Goal: Navigation & Orientation: Find specific page/section

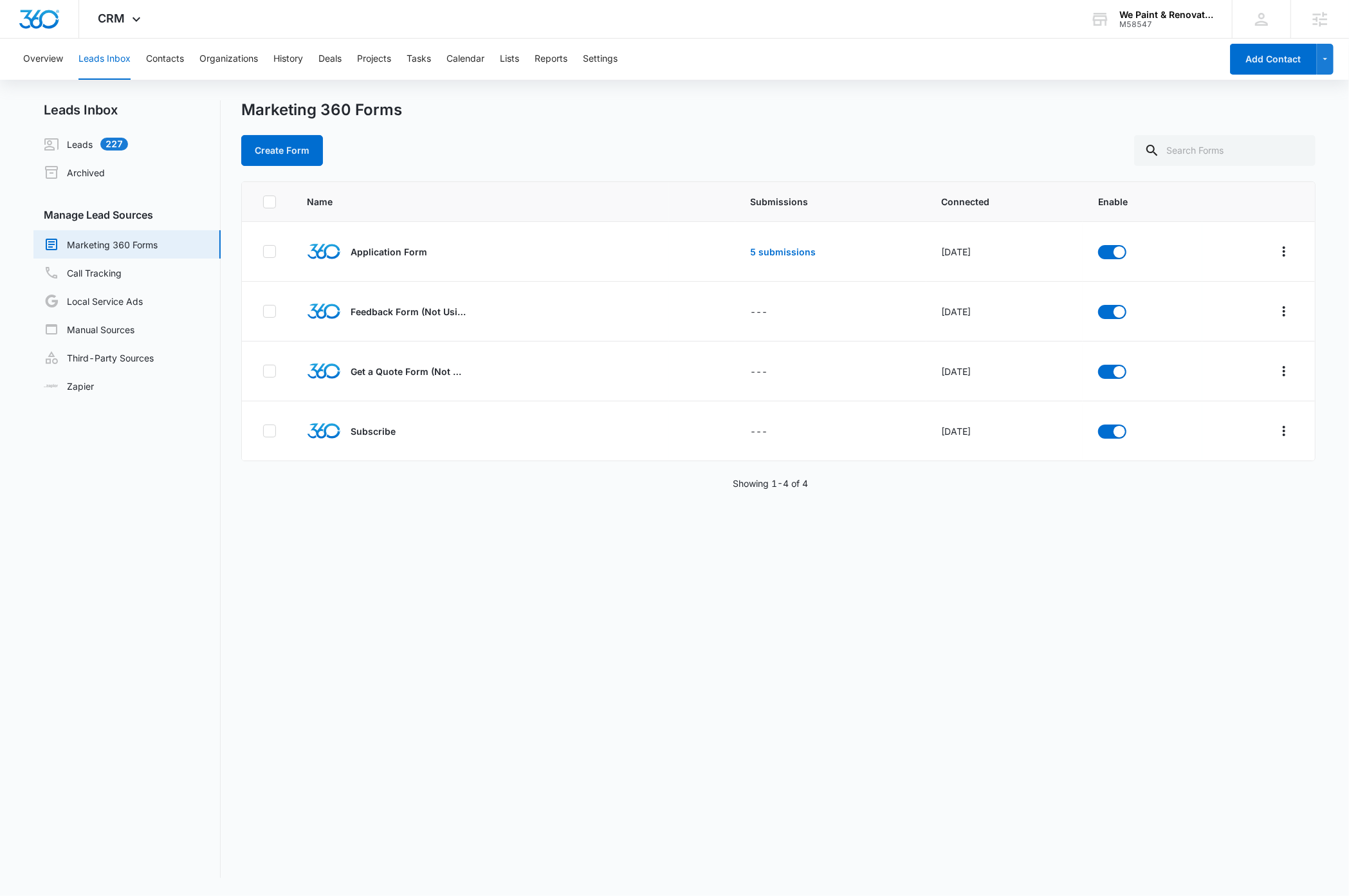
click at [471, 563] on div "Name Submissions Connected Enable Application Form 5 submissions May 14, 2025 F…" at bounding box center [777, 530] width 1073 height 696
click at [42, 23] on img "Dashboard" at bounding box center [38, 19] width 41 height 19
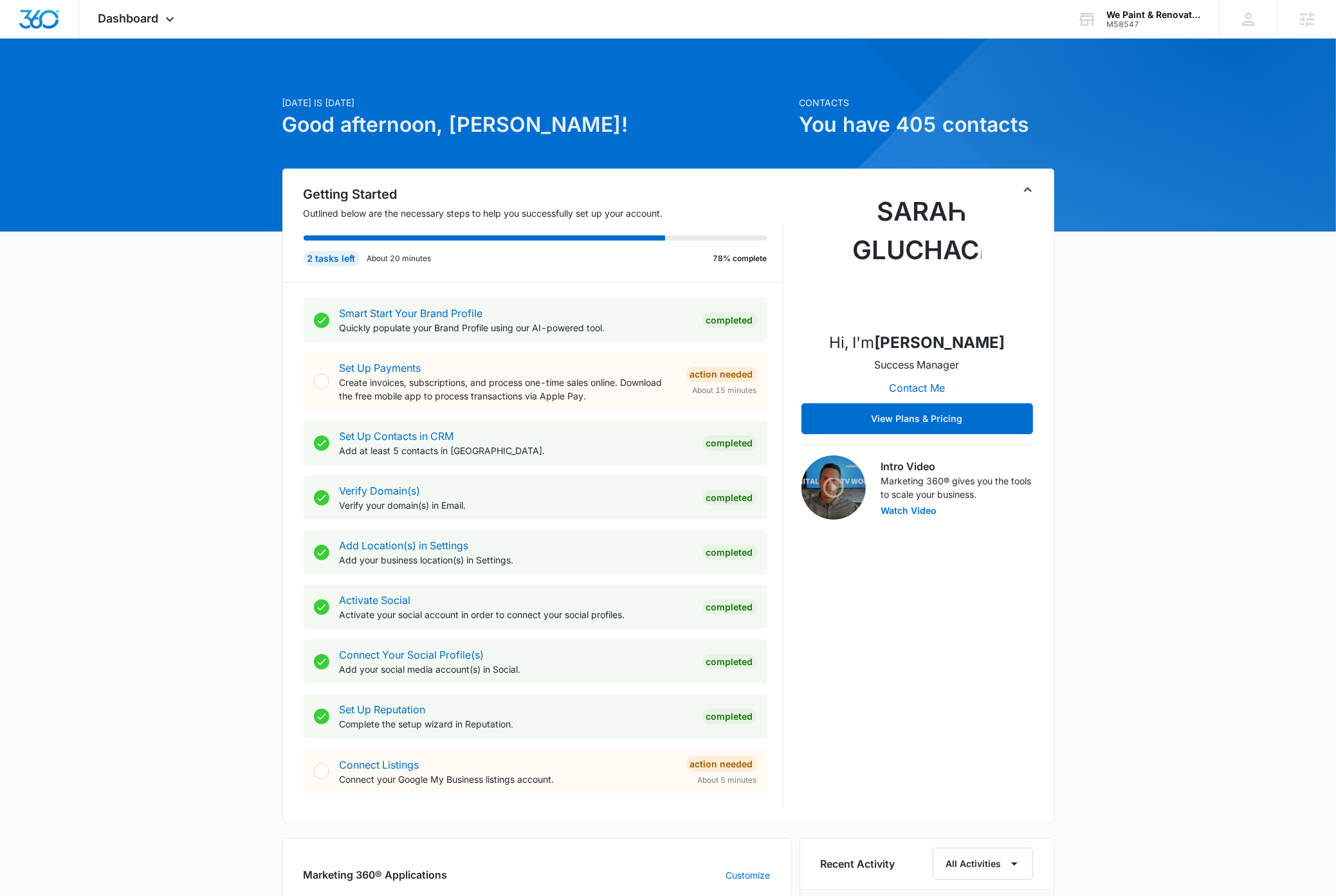
click at [1026, 191] on icon "Toggle Collapse" at bounding box center [1027, 190] width 16 height 16
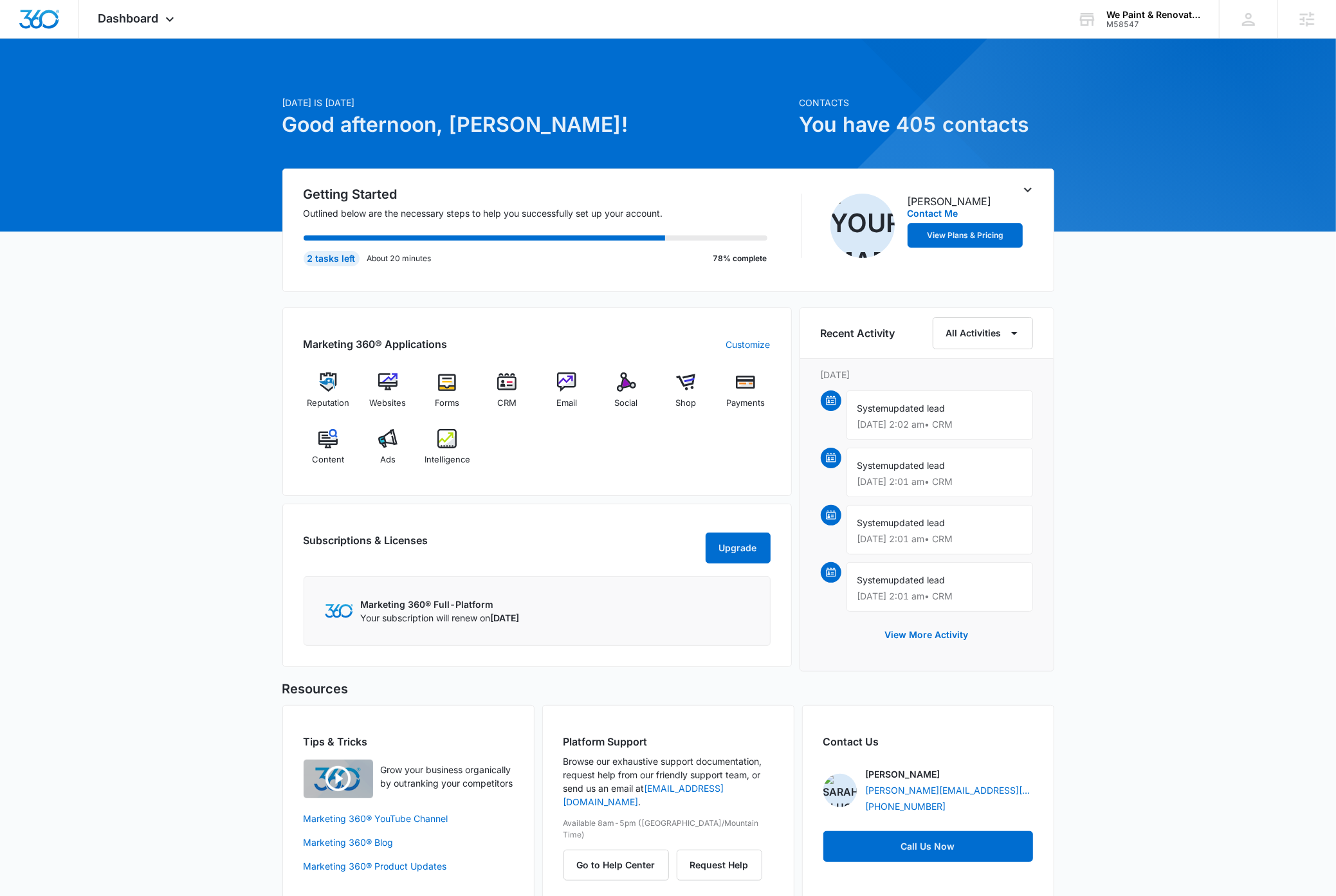
click at [1180, 351] on div "Today is Monday, September 8th Good afternoon, Dave! Contacts You have 405 cont…" at bounding box center [668, 486] width 1336 height 862
click at [1029, 191] on icon "Toggle Collapse" at bounding box center [1027, 190] width 16 height 16
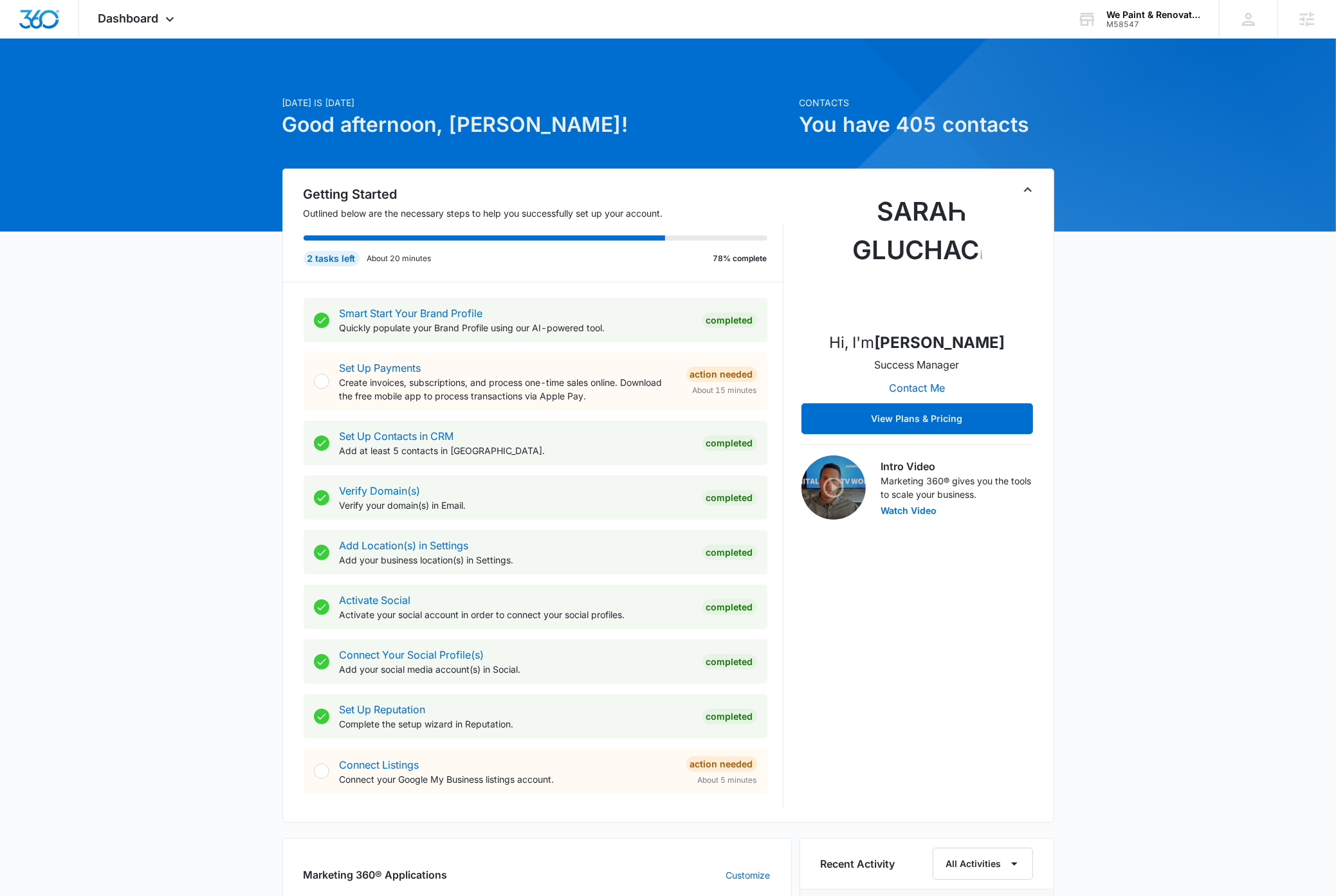
click at [1029, 191] on icon "Toggle Collapse" at bounding box center [1027, 190] width 16 height 16
